Goal: Task Accomplishment & Management: Use online tool/utility

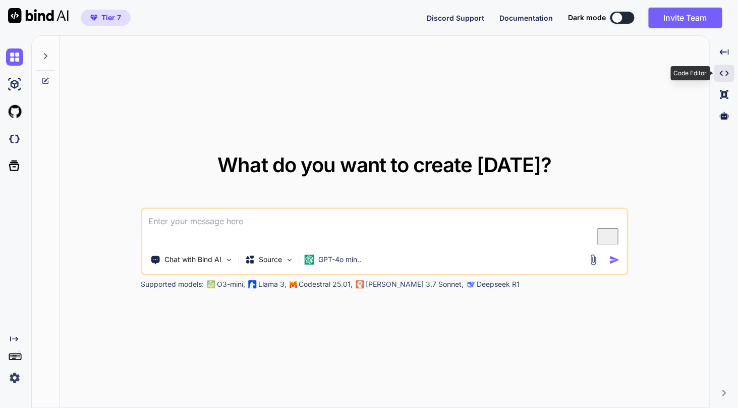
click at [725, 74] on icon "Created with Pixso." at bounding box center [723, 73] width 9 height 9
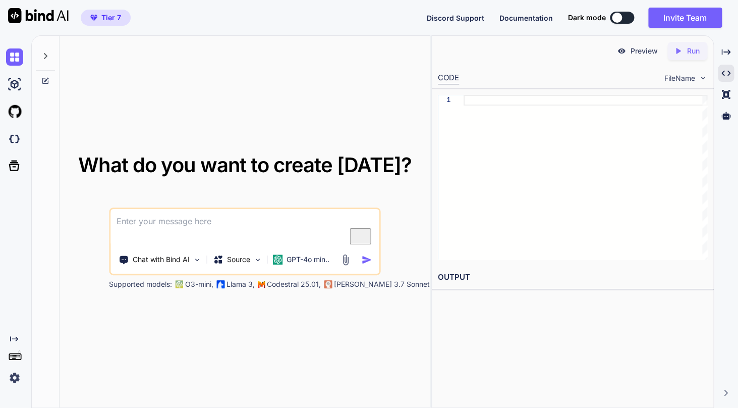
click at [45, 56] on icon at bounding box center [45, 56] width 8 height 8
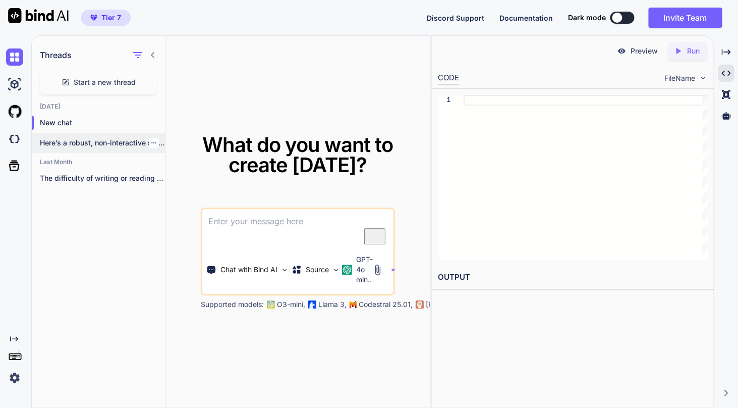
click at [93, 145] on p "Here’s a robust, non-interactive script to install..." at bounding box center [102, 143] width 125 height 10
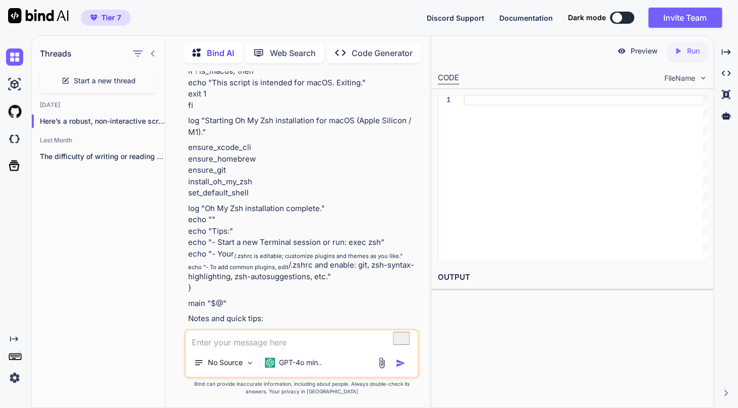
scroll to position [4217, 0]
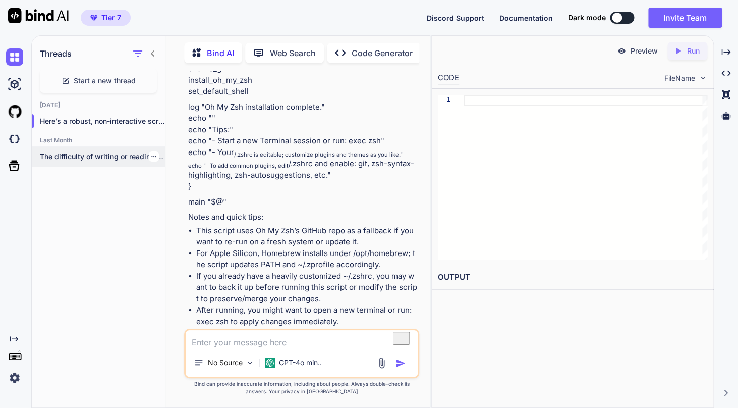
click at [156, 157] on icon "button" at bounding box center [153, 156] width 5 height 1
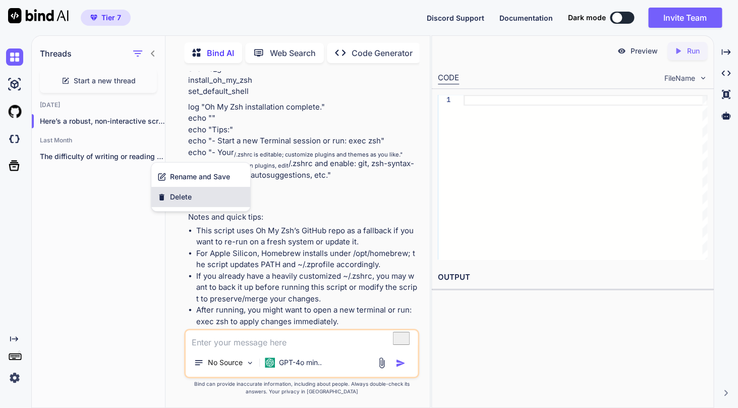
click at [180, 199] on span "Delete" at bounding box center [181, 197] width 22 height 10
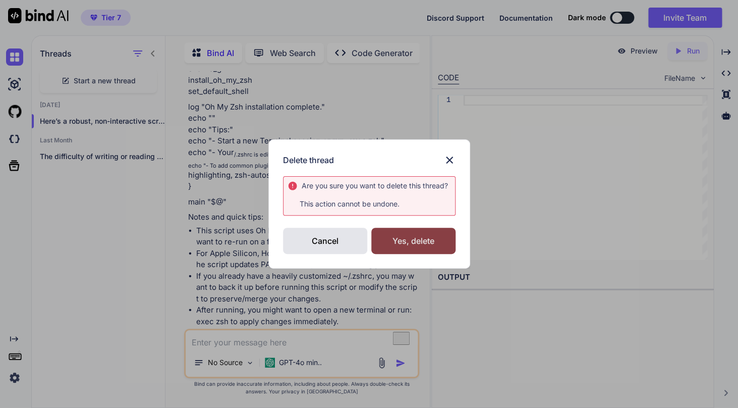
click at [415, 228] on div "Yes, delete" at bounding box center [413, 241] width 84 height 26
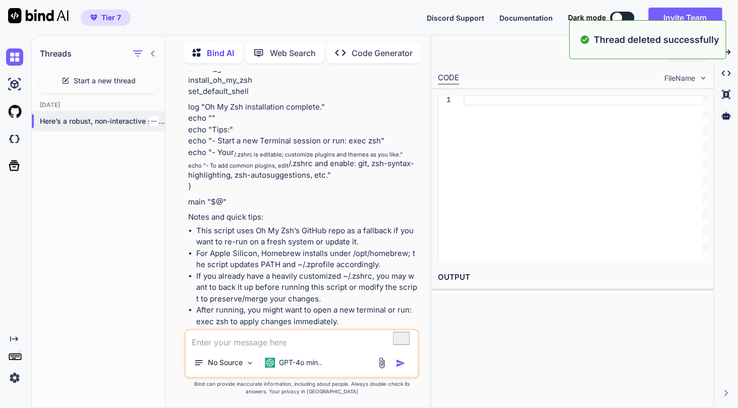
click at [156, 123] on icon "button" at bounding box center [154, 121] width 6 height 6
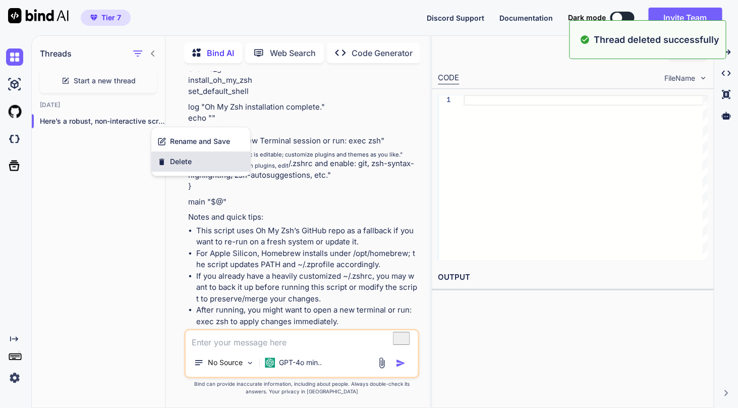
click at [180, 155] on div "Delete" at bounding box center [200, 161] width 99 height 20
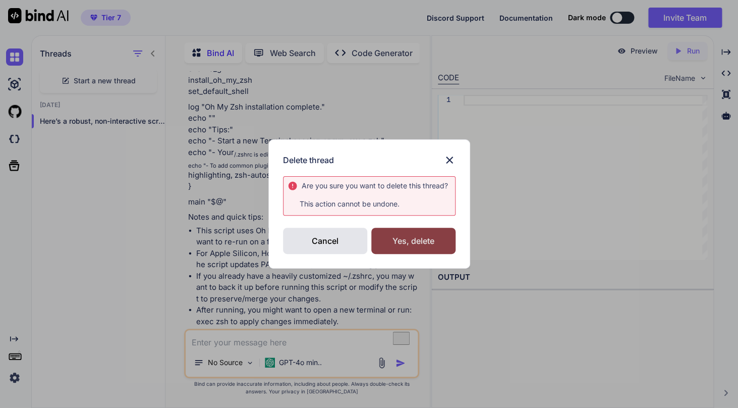
click at [430, 245] on div "Yes, delete" at bounding box center [413, 241] width 84 height 26
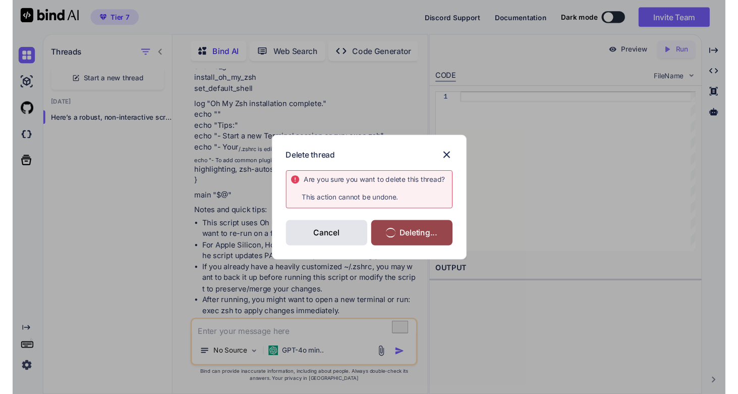
scroll to position [0, 0]
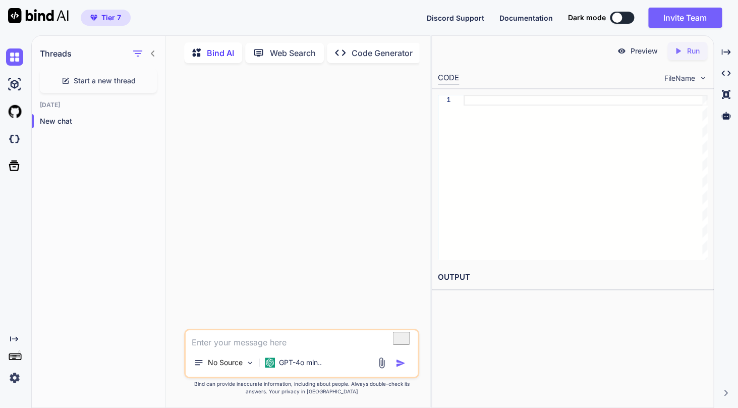
type textarea "x"
